Goal: Check status

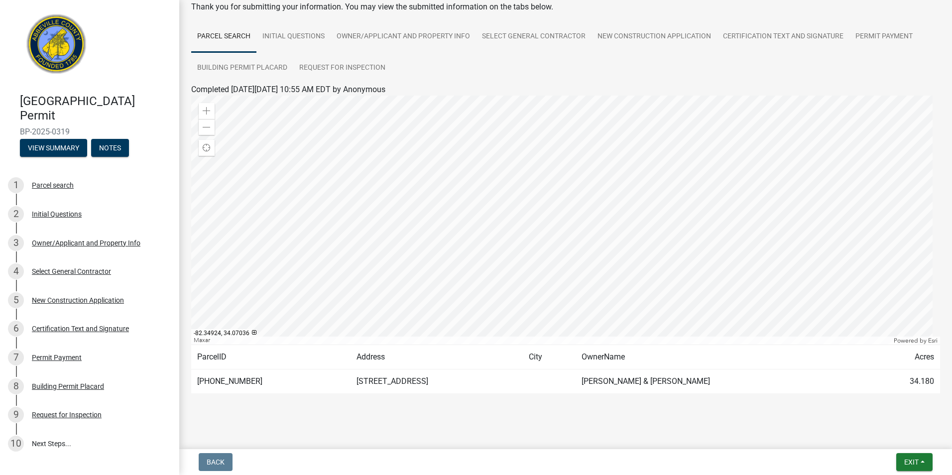
scroll to position [62, 0]
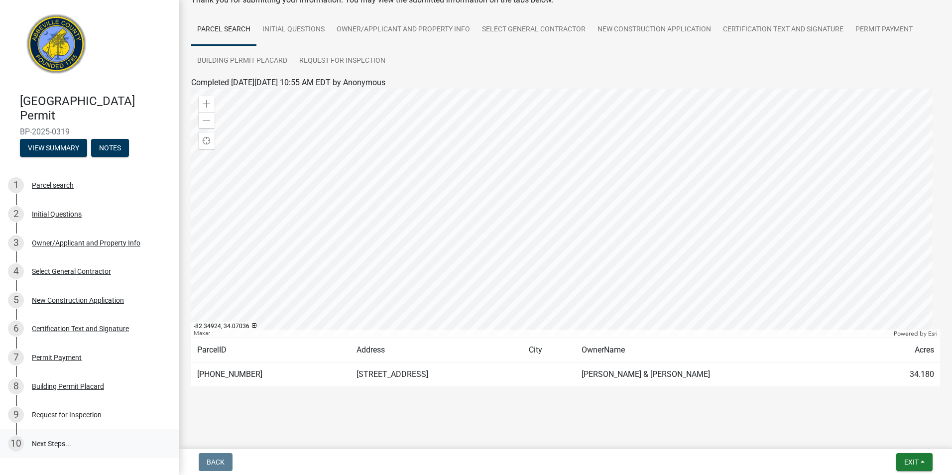
click at [44, 442] on link "10 Next Steps..." at bounding box center [89, 443] width 179 height 29
click at [61, 152] on button "View Summary" at bounding box center [53, 148] width 67 height 18
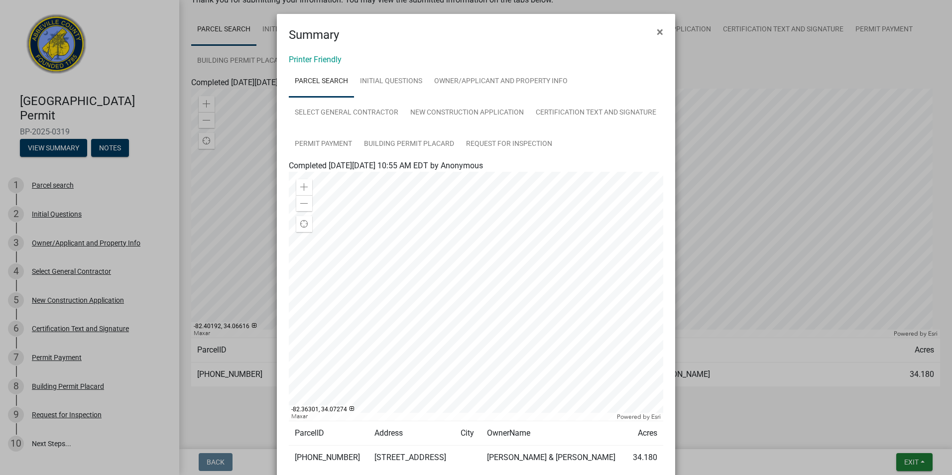
click at [107, 147] on ngb-modal-window "Summary × Printer Friendly Parcel search Initial Questions Owner/Applicant and …" at bounding box center [476, 237] width 952 height 475
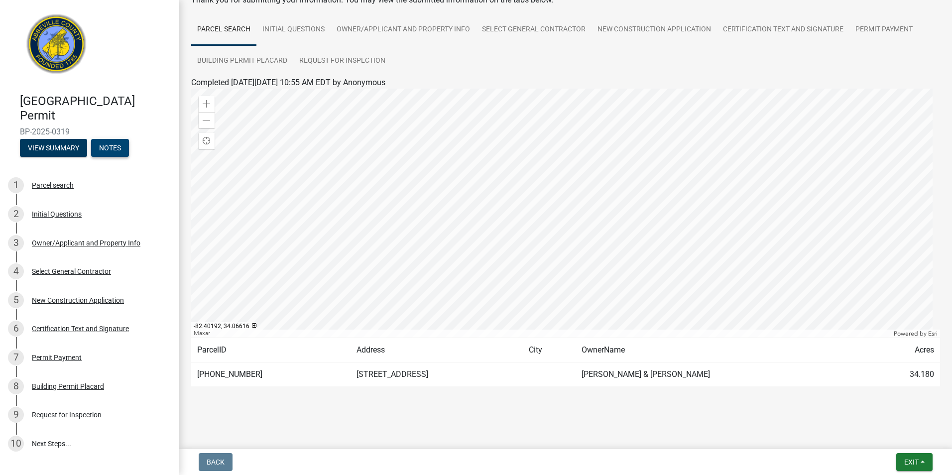
click at [116, 154] on button "Notes" at bounding box center [110, 148] width 38 height 18
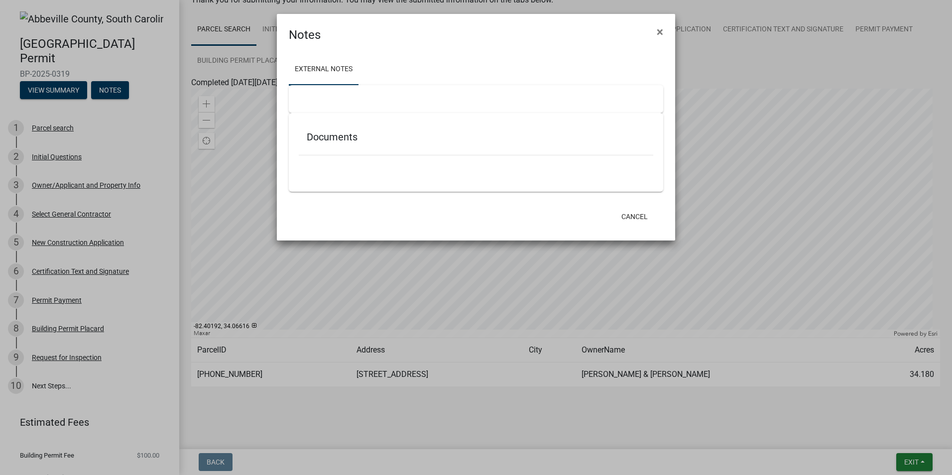
click at [518, 210] on div "Cancel" at bounding box center [541, 217] width 246 height 26
click at [662, 32] on span "×" at bounding box center [660, 32] width 6 height 14
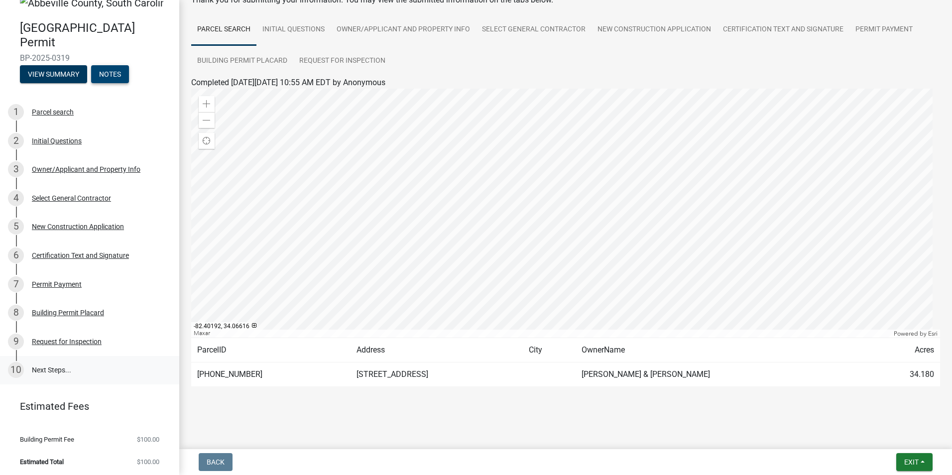
scroll to position [18, 0]
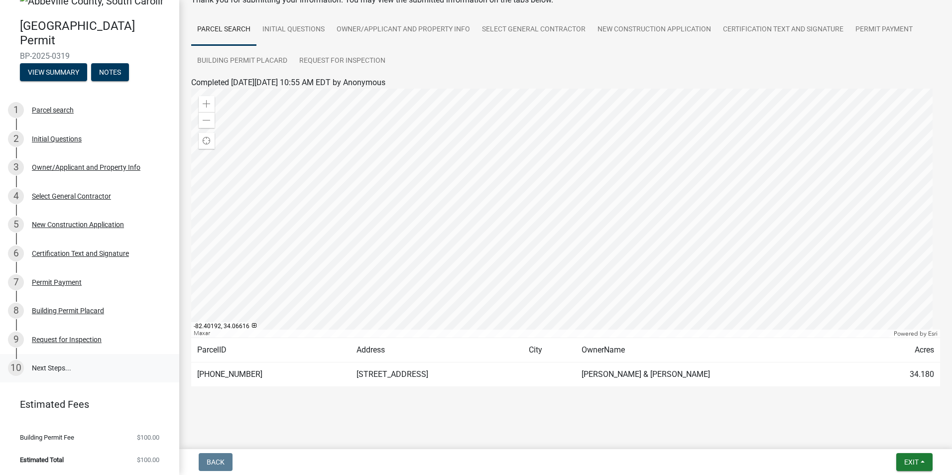
click at [139, 391] on header "Estimated Fees" at bounding box center [89, 405] width 179 height 36
click at [922, 461] on button "Exit" at bounding box center [915, 462] width 36 height 18
click at [871, 434] on button "Save & Exit" at bounding box center [893, 436] width 80 height 24
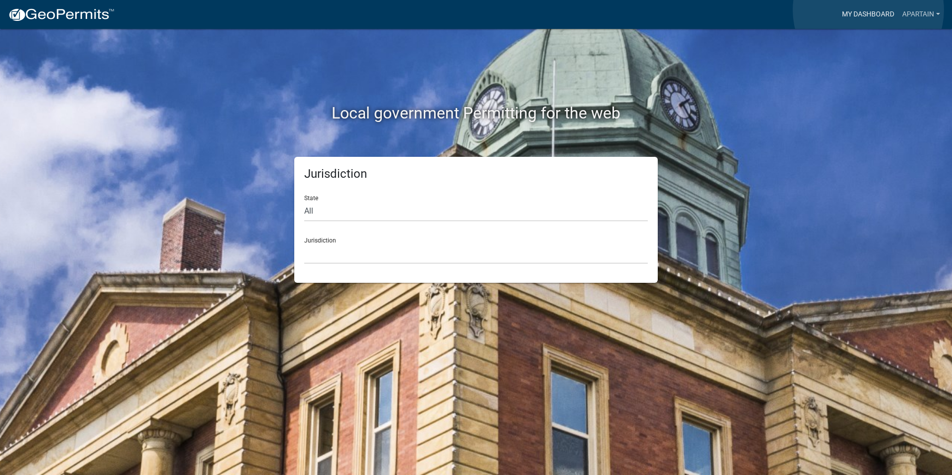
click at [869, 10] on link "My Dashboard" at bounding box center [868, 14] width 60 height 19
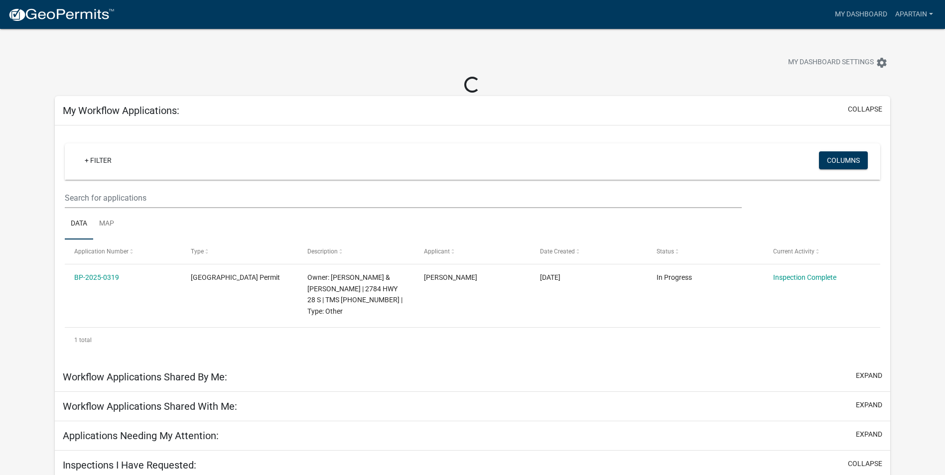
click at [6, 285] on app-user-applications "more_horiz My Dashboard apartain Account Logout My Dashboard Settings settings …" at bounding box center [472, 383] width 945 height 708
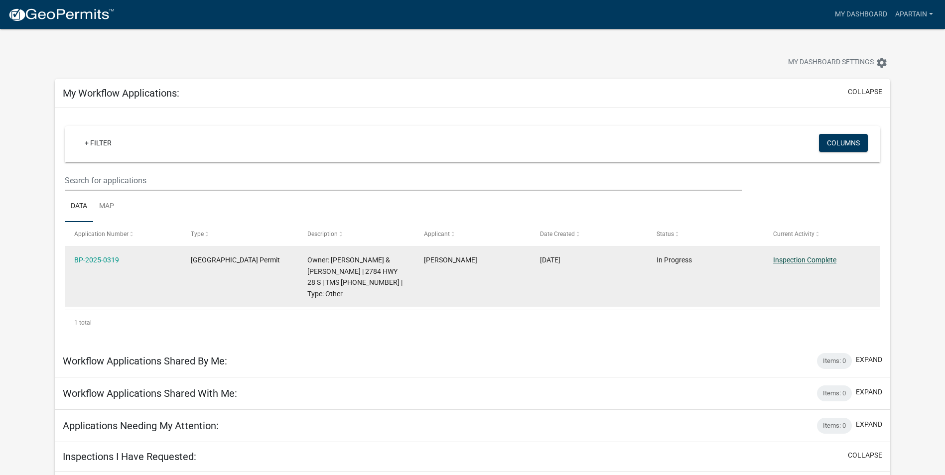
click at [799, 259] on link "Inspection Complete" at bounding box center [804, 260] width 63 height 8
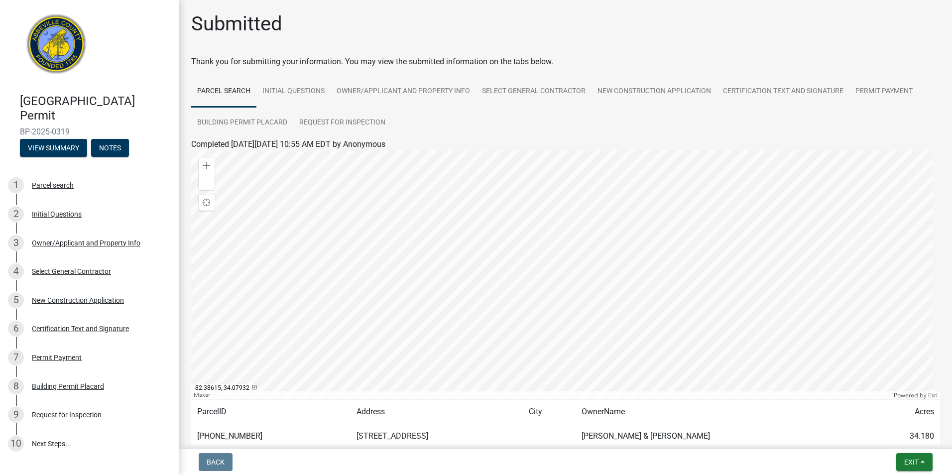
click at [541, 127] on ul "Parcel search Initial Questions Owner/Applicant and Property Info Select Genera…" at bounding box center [565, 107] width 749 height 63
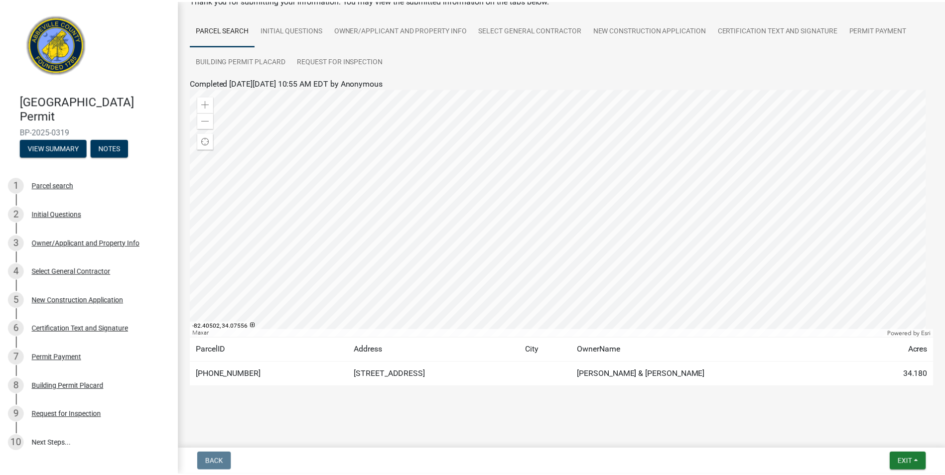
scroll to position [76, 0]
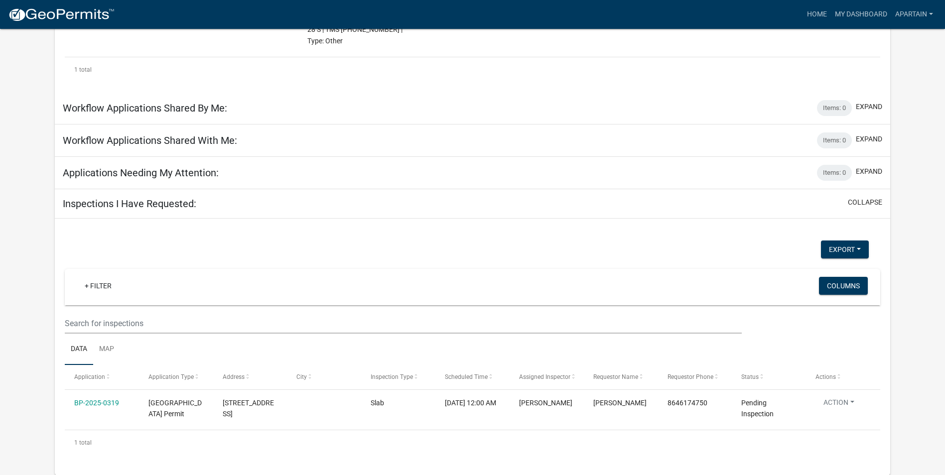
scroll to position [254, 0]
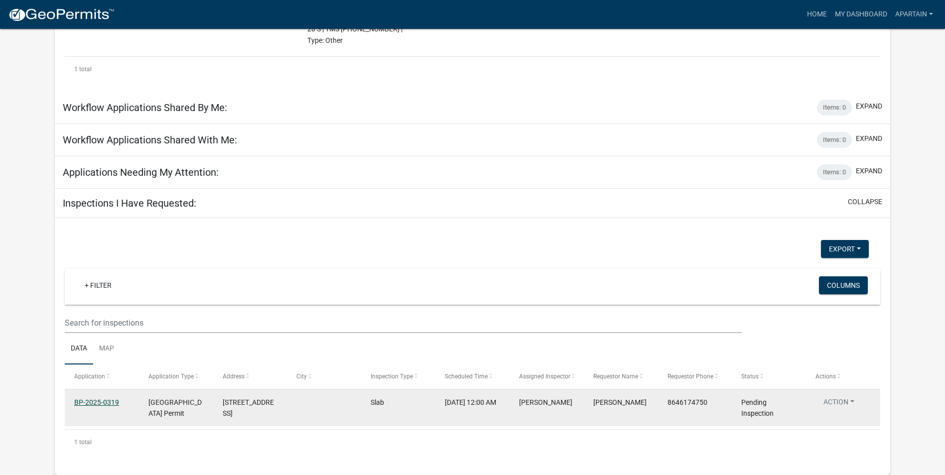
click at [92, 400] on link "BP-2025-0319" at bounding box center [96, 402] width 45 height 8
